Goal: Task Accomplishment & Management: Manage account settings

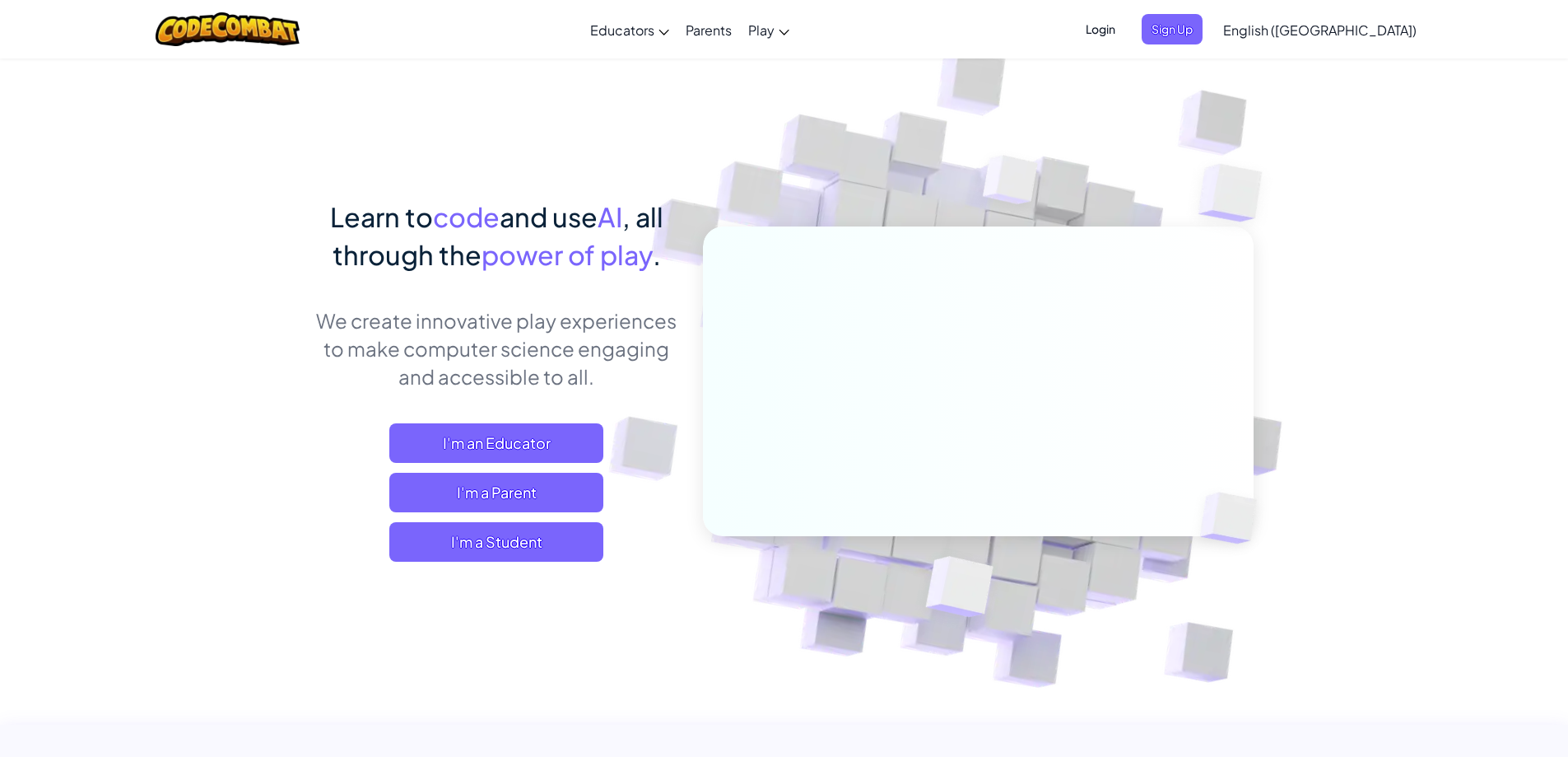
drag, startPoint x: 528, startPoint y: 540, endPoint x: 933, endPoint y: 224, distance: 513.7
click at [933, 224] on div "Learn to code and use AI , all through the power of play . We create innovative…" at bounding box center [784, 428] width 939 height 461
click at [1358, 98] on img at bounding box center [967, 363] width 915 height 915
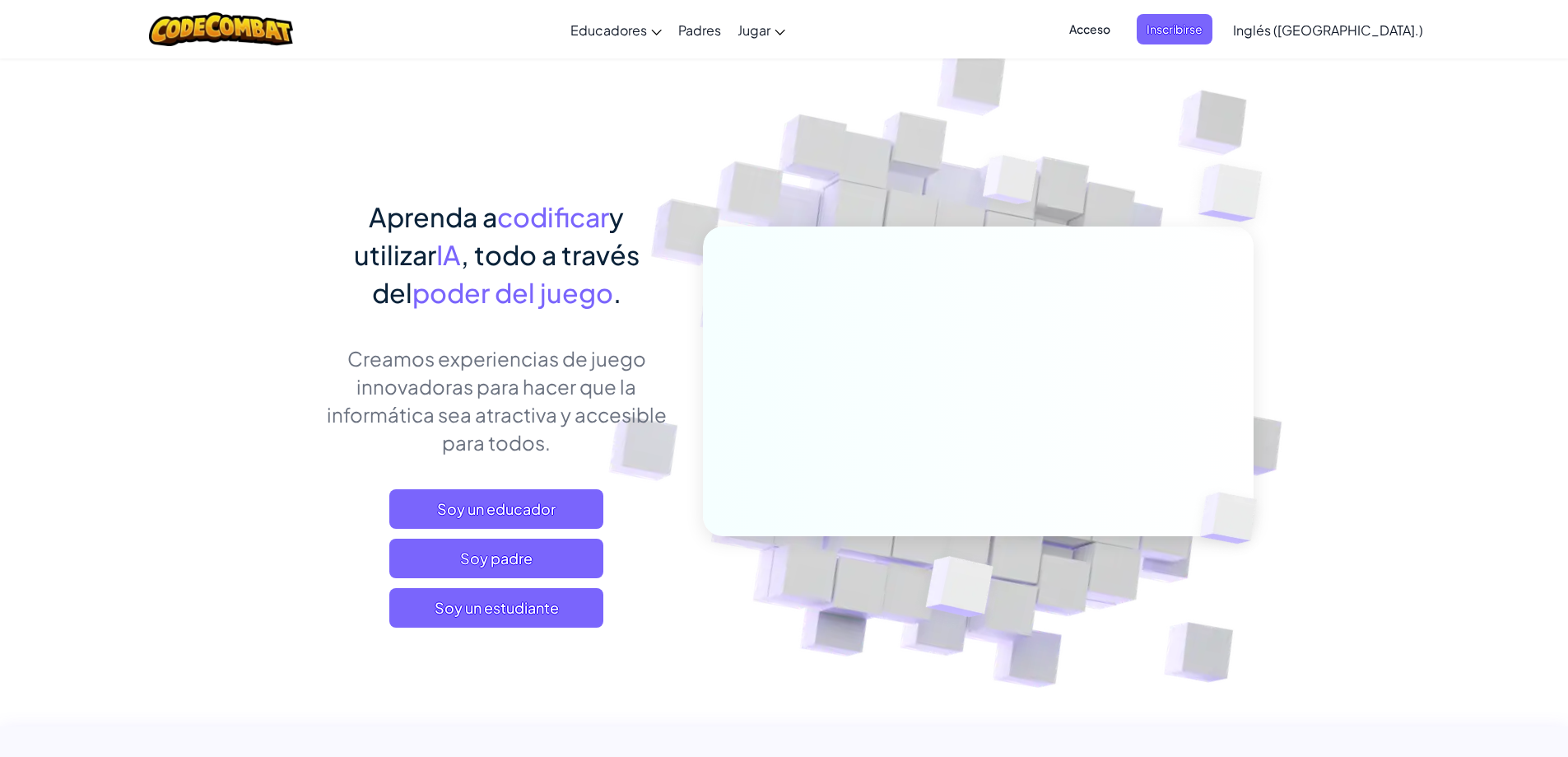
drag, startPoint x: 1255, startPoint y: 40, endPoint x: 1178, endPoint y: 30, distance: 77.6
click at [1178, 30] on ul "Acceso Inscribirse" at bounding box center [1136, 29] width 169 height 31
click at [1111, 30] on font "Acceso" at bounding box center [1090, 29] width 41 height 15
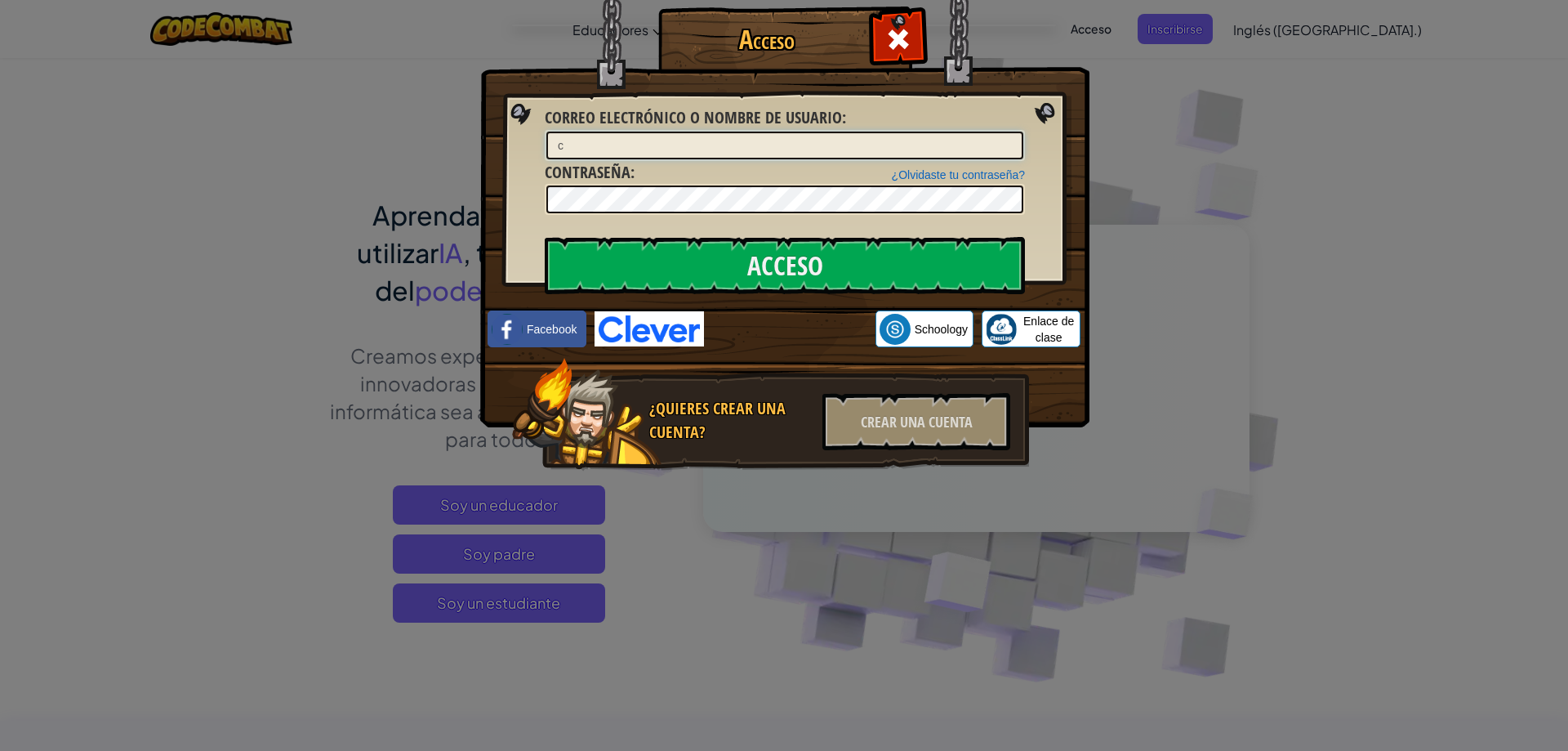
type input "c"
click at [545, 236] on input "Acceso" at bounding box center [785, 265] width 480 height 57
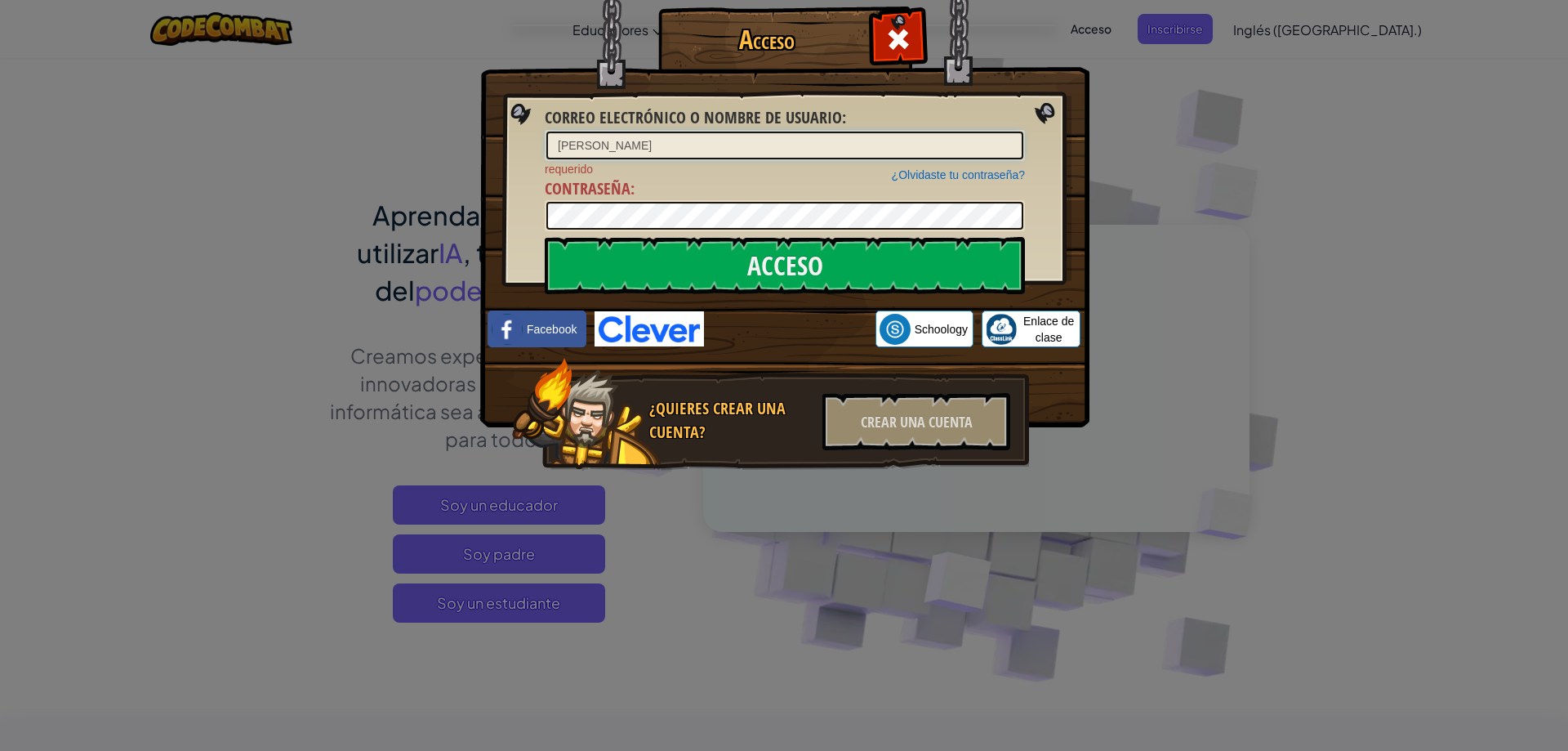
type input "[PERSON_NAME]"
click at [545, 236] on input "Acceso" at bounding box center [785, 265] width 480 height 57
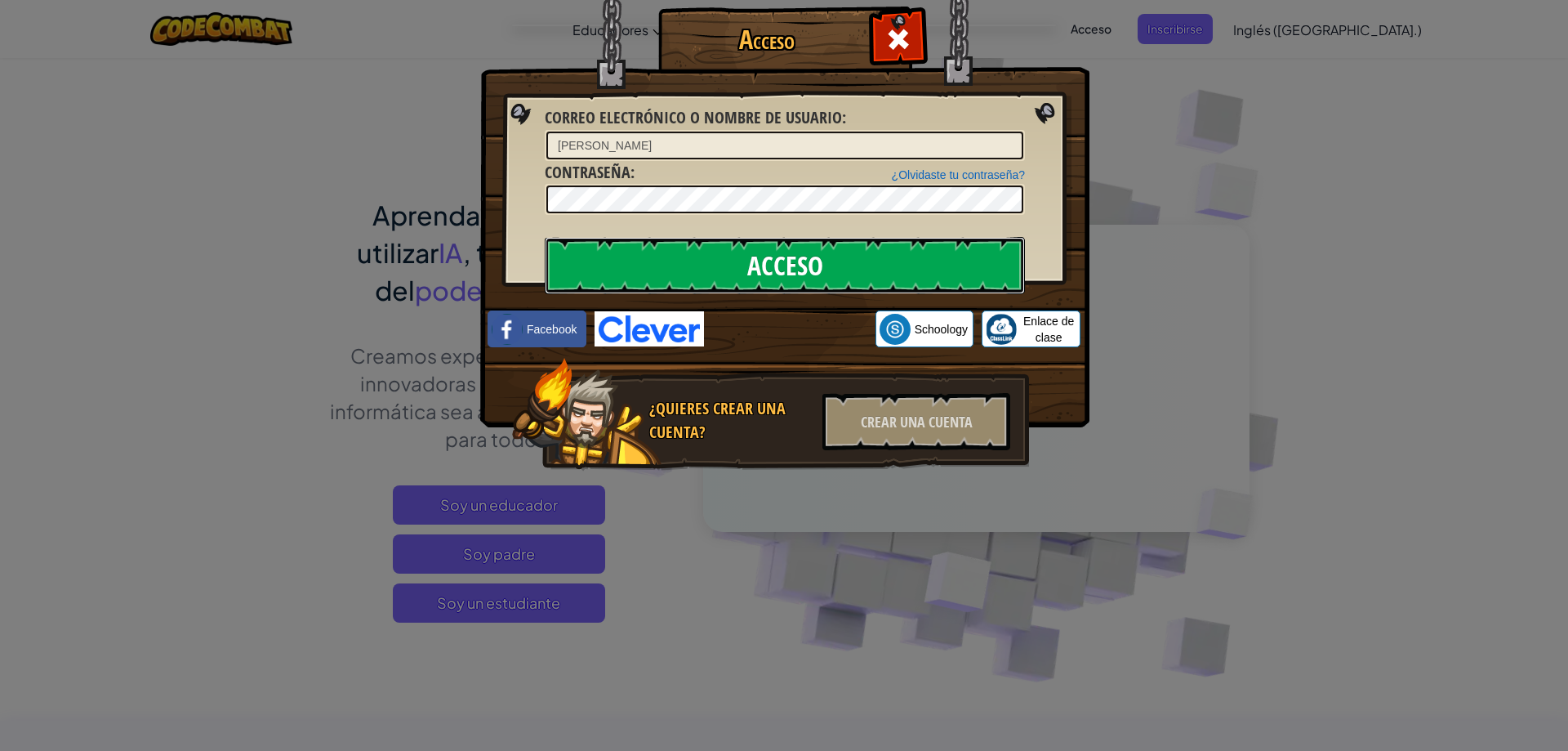
click at [708, 254] on input "Acceso" at bounding box center [785, 265] width 480 height 57
